Goal: Task Accomplishment & Management: Complete application form

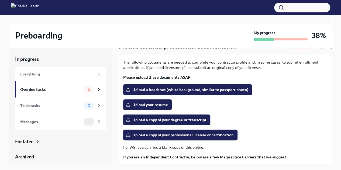
scroll to position [54, 0]
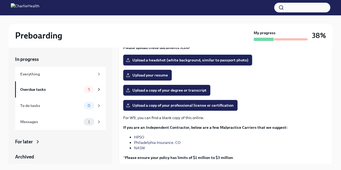
click at [160, 60] on span "Upload a headshot (white background, similar to passport photo)" at bounding box center [187, 59] width 121 height 5
click at [0, 0] on input "Upload a headshot (white background, similar to passport photo)" at bounding box center [0, 0] width 0 height 0
click at [156, 93] on label "Upload a copy of your degree or transcript" at bounding box center [166, 90] width 87 height 11
click at [0, 0] on input "Upload a copy of your degree or transcript" at bounding box center [0, 0] width 0 height 0
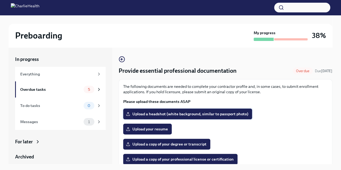
click at [143, 113] on span "Upload a headshot (white background, similar to passport photo)" at bounding box center [187, 113] width 121 height 5
click at [0, 0] on input "Upload a headshot (white background, similar to passport photo)" at bounding box center [0, 0] width 0 height 0
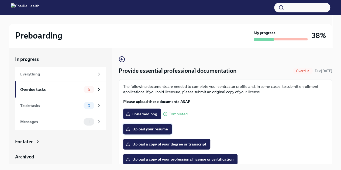
click at [149, 133] on label "Upload your resume" at bounding box center [147, 129] width 49 height 11
click at [0, 0] on input "Upload your resume" at bounding box center [0, 0] width 0 height 0
click at [147, 148] on label "Upload a copy of your degree or transcript" at bounding box center [166, 144] width 87 height 11
click at [0, 0] on input "Upload a copy of your degree or transcript" at bounding box center [0, 0] width 0 height 0
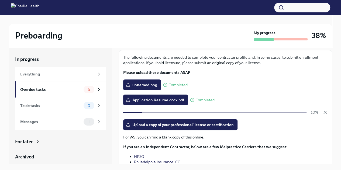
scroll to position [66, 0]
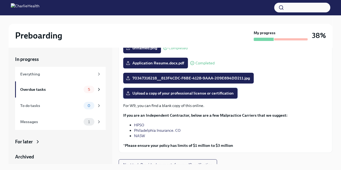
click at [155, 94] on span "Upload a copy of your professional license or certification" at bounding box center [180, 93] width 107 height 5
click at [0, 0] on input "Upload a copy of your professional license or certification" at bounding box center [0, 0] width 0 height 0
click at [159, 94] on span "Upload a copy of your professional license or certification" at bounding box center [180, 93] width 107 height 5
click at [0, 0] on input "Upload a copy of your professional license or certification" at bounding box center [0, 0] width 0 height 0
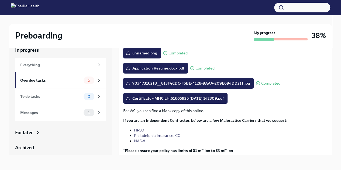
scroll to position [71, 0]
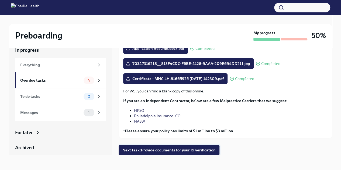
click at [164, 149] on span "Next task : Provide documents for your I9 verification" at bounding box center [168, 149] width 93 height 5
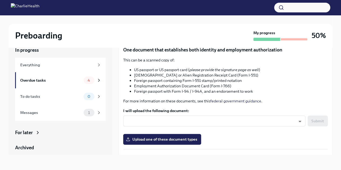
scroll to position [81, 0]
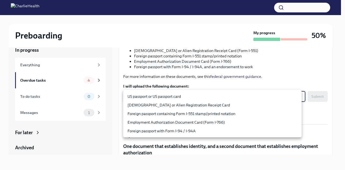
click at [217, 99] on body "Preboarding My progress 50% In progress Everything Overdue tasks 4 To do tasks …" at bounding box center [172, 80] width 345 height 179
click at [225, 105] on li "[DEMOGRAPHIC_DATA] or Alien Registration Receipt Card" at bounding box center [212, 105] width 178 height 9
type input "2nxXAs3Y5"
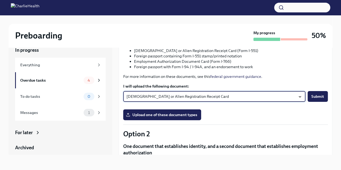
click at [311, 97] on span "Submit" at bounding box center [317, 96] width 13 height 5
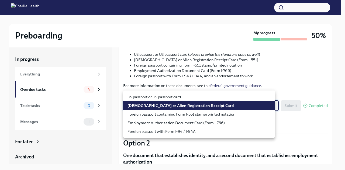
click at [256, 107] on body "Preboarding My progress 50% In progress Everything Overdue tasks 4 To do tasks …" at bounding box center [172, 89] width 345 height 179
click at [310, 82] on div at bounding box center [172, 85] width 345 height 170
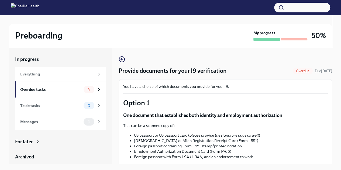
scroll to position [108, 0]
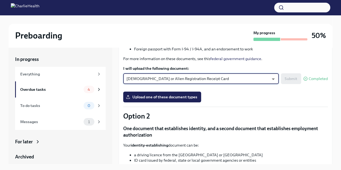
click at [303, 79] on icon at bounding box center [305, 79] width 4 height 4
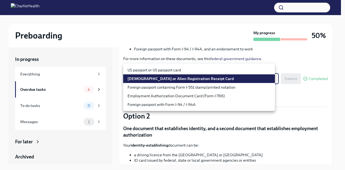
click at [265, 78] on body "Preboarding My progress 50% In progress Everything Overdue tasks 4 To do tasks …" at bounding box center [172, 89] width 345 height 179
drag, startPoint x: 267, startPoint y: 160, endPoint x: 266, endPoint y: 157, distance: 3.3
click at [267, 160] on div at bounding box center [172, 85] width 345 height 170
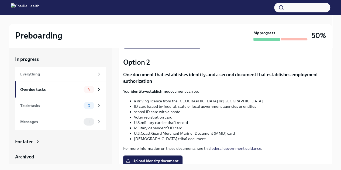
scroll to position [216, 0]
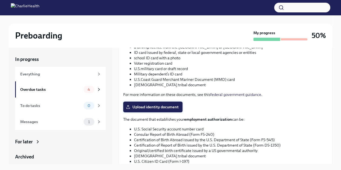
click at [156, 107] on span "Upload identity document" at bounding box center [153, 106] width 52 height 5
click at [0, 0] on input "Upload identity document" at bounding box center [0, 0] width 0 height 0
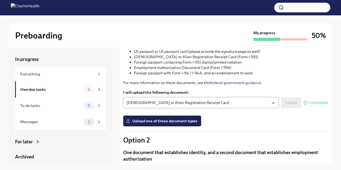
scroll to position [0, 0]
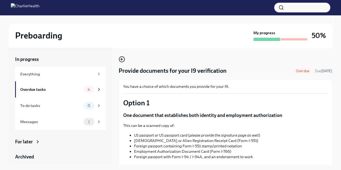
click at [122, 59] on icon "button" at bounding box center [122, 59] width 2 height 0
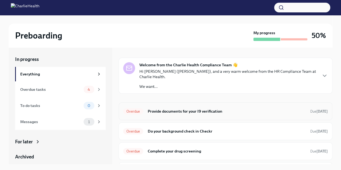
scroll to position [19, 0]
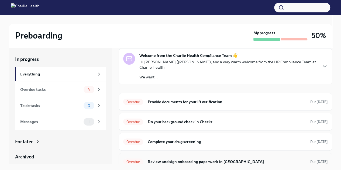
click at [251, 159] on h6 "Review and sign onboarding paperwork in [GEOGRAPHIC_DATA]" at bounding box center [226, 162] width 159 height 6
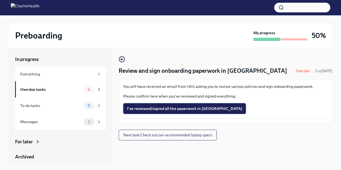
click at [167, 109] on span "I've reviewed/signed all the paperwork in [GEOGRAPHIC_DATA]" at bounding box center [184, 108] width 115 height 5
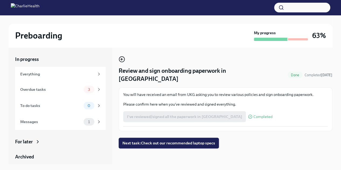
click at [124, 59] on icon "button" at bounding box center [122, 59] width 6 height 6
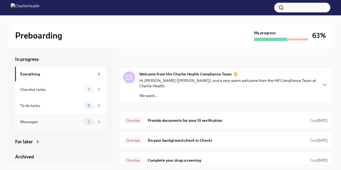
click at [25, 121] on div "Messages" at bounding box center [50, 122] width 61 height 6
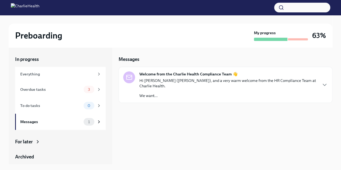
click at [201, 76] on strong "Welcome from the Charlie Health Compliance Team 👋" at bounding box center [188, 73] width 98 height 5
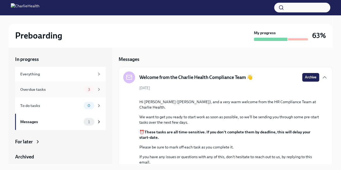
click at [35, 91] on div "Overdue tasks" at bounding box center [50, 90] width 61 height 6
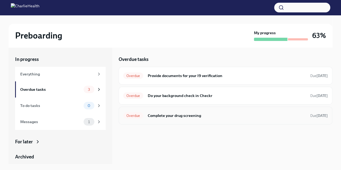
click at [200, 118] on h6 "Complete your drug screening" at bounding box center [226, 116] width 159 height 6
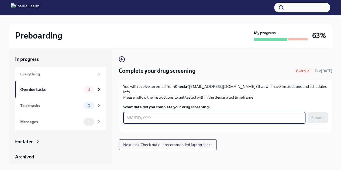
click at [203, 115] on textarea "What date did you complete your drug screening?" at bounding box center [214, 118] width 176 height 6
type textarea "[DATE]"
click at [321, 115] on button "Submit" at bounding box center [318, 117] width 20 height 11
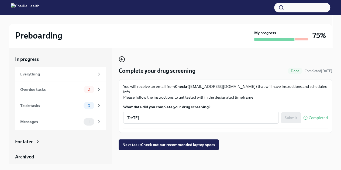
click at [119, 60] on circle "button" at bounding box center [121, 59] width 5 height 5
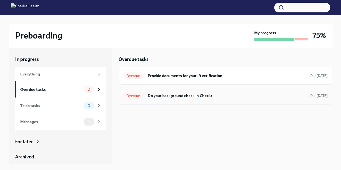
click at [230, 95] on h6 "Do your background check in Checkr" at bounding box center [226, 96] width 159 height 6
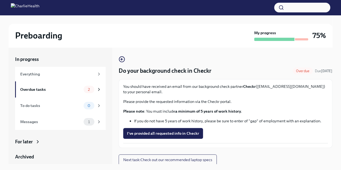
scroll to position [1, 0]
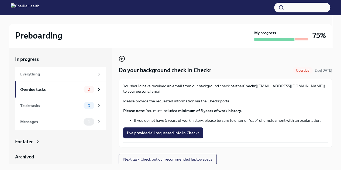
click at [122, 56] on circle "button" at bounding box center [121, 58] width 5 height 5
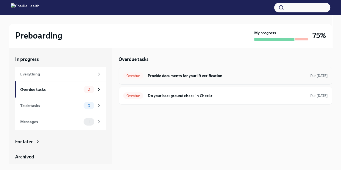
click at [178, 80] on div "Overdue Provide documents for your I9 verification Due [DATE]" at bounding box center [226, 76] width 214 height 18
